Goal: Information Seeking & Learning: Find specific page/section

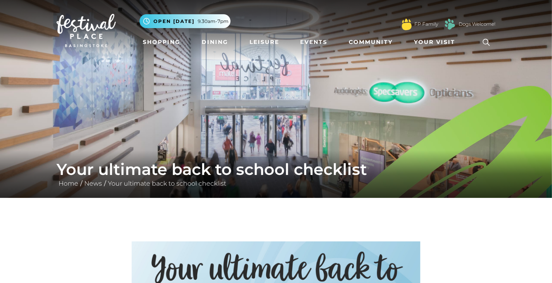
click at [90, 32] on img at bounding box center [86, 30] width 59 height 33
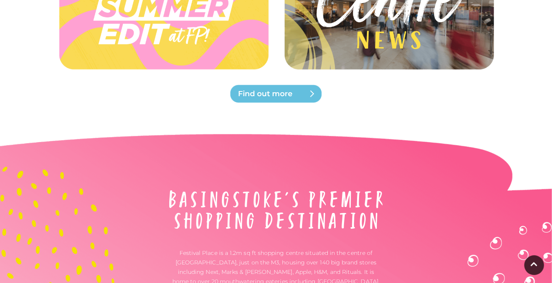
scroll to position [2032, 0]
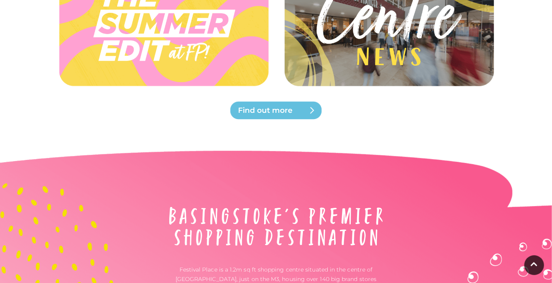
click at [274, 114] on span "Find out more" at bounding box center [285, 110] width 95 height 11
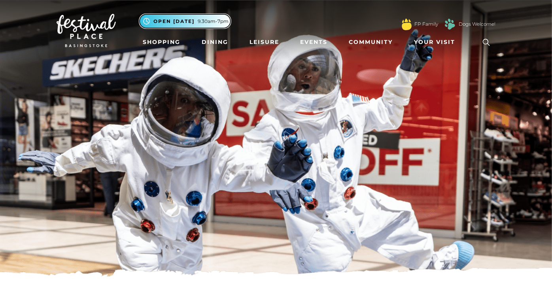
click at [197, 20] on span "Open today 9.30am-7pm" at bounding box center [190, 21] width 75 height 7
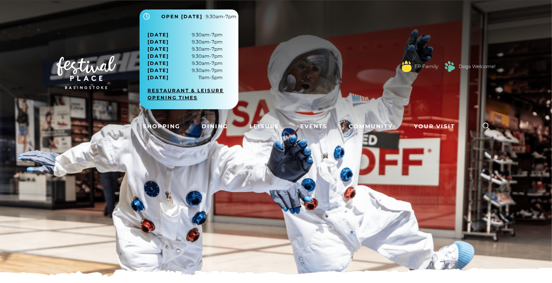
click at [183, 95] on link "Restaurant & Leisure opening times" at bounding box center [191, 94] width 89 height 14
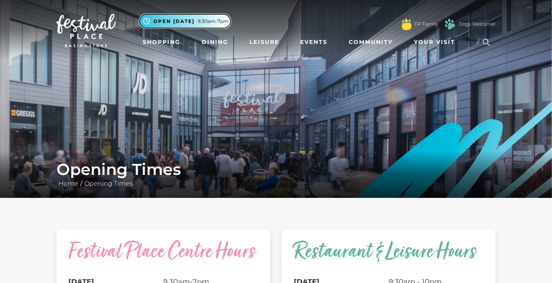
click at [161, 25] on span "Open [DATE]" at bounding box center [173, 21] width 41 height 7
click at [195, 14] on div ".st5{fill:none;stroke:#FFFFFF;stroke-width:2.29;stroke-miterlimit:10;} Open [DA…" at bounding box center [318, 21] width 356 height 24
click at [195, 17] on button ".st5{fill:none;stroke:#FFFFFF;stroke-width:2.29;stroke-miterlimit:10;} Open [DA…" at bounding box center [185, 21] width 91 height 14
